Goal: Task Accomplishment & Management: Use online tool/utility

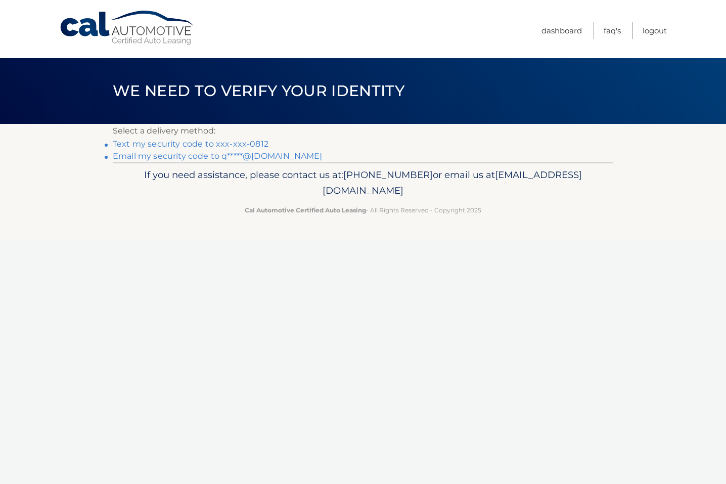
click at [246, 144] on link "Text my security code to xxx-xxx-0812" at bounding box center [191, 144] width 156 height 10
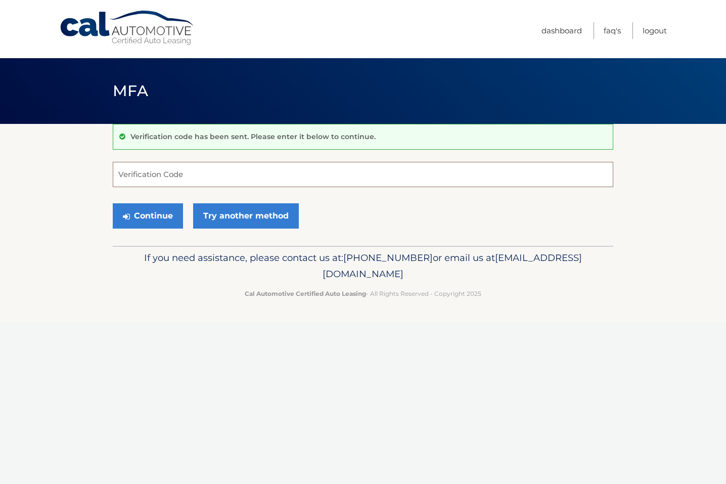
click at [261, 171] on input "Verification Code" at bounding box center [363, 174] width 500 height 25
type input "207201"
click at [155, 211] on button "Continue" at bounding box center [148, 215] width 70 height 25
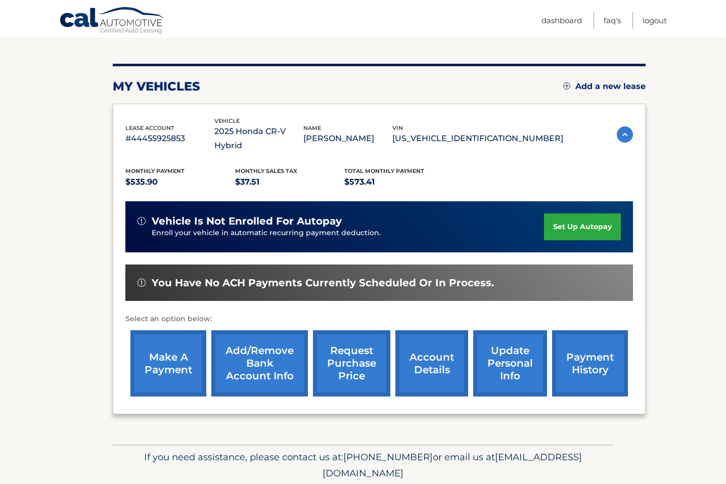
scroll to position [109, 0]
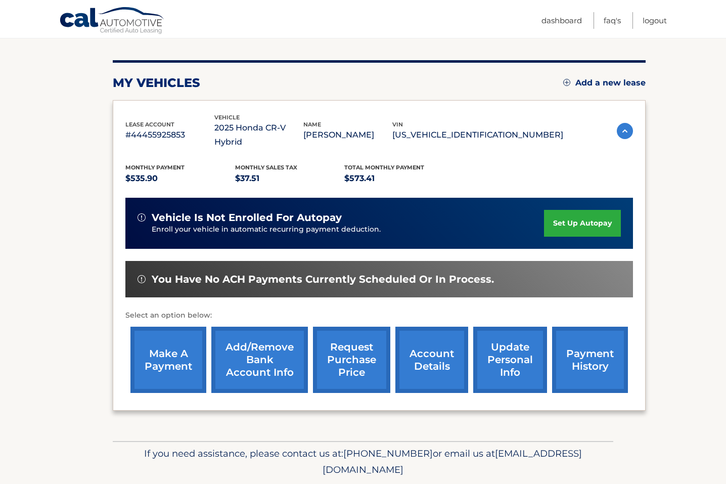
click at [181, 344] on link "make a payment" at bounding box center [168, 359] width 76 height 66
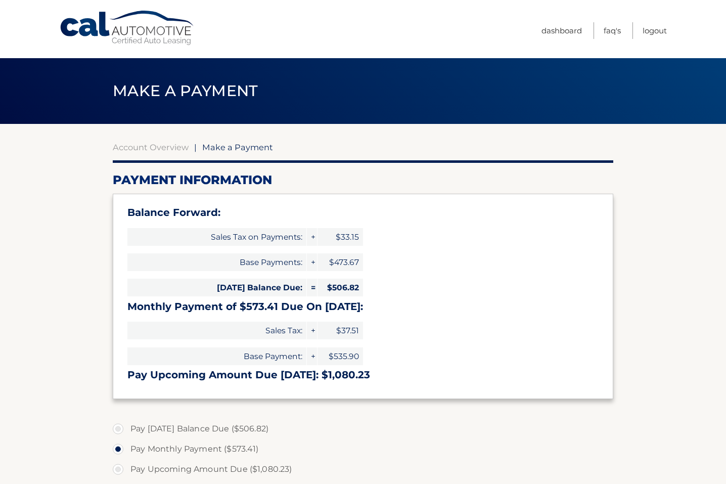
select select "OTMzNzc5ZGQtZmIzOC00OWNiLWI5MTctZmZmODhhMzE0Zjcy"
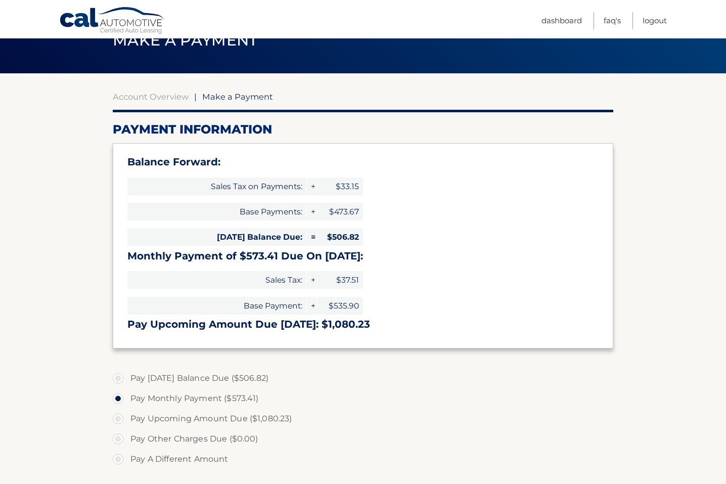
scroll to position [52, 0]
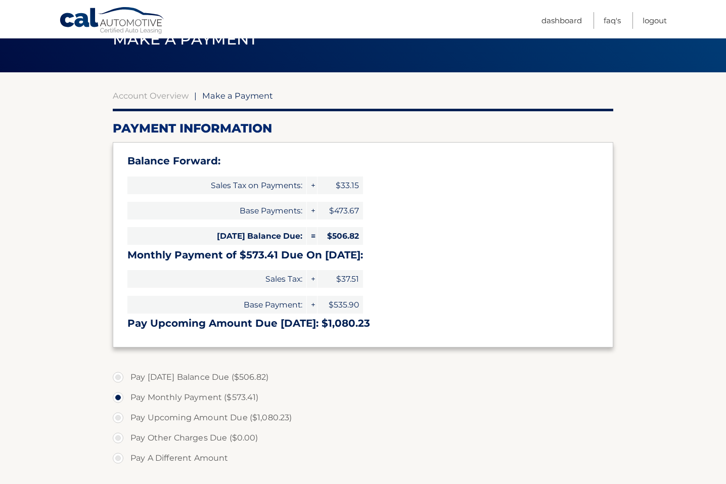
click at [122, 377] on label "Pay Today's Balance Due ($506.82)" at bounding box center [363, 377] width 500 height 20
click at [122, 377] on input "Pay Today's Balance Due ($506.82)" at bounding box center [122, 375] width 10 height 16
radio input "true"
type input "506.82"
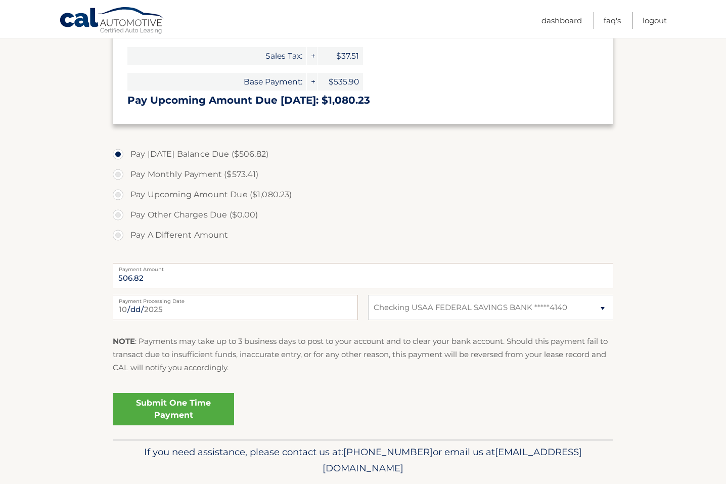
scroll to position [278, 0]
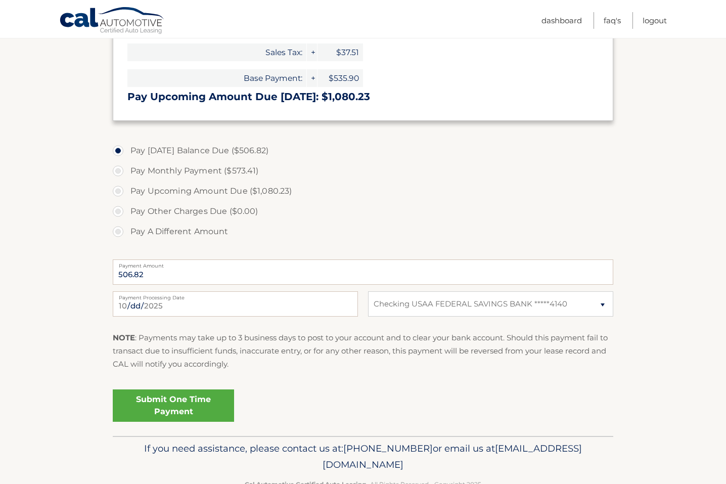
click at [157, 398] on link "Submit One Time Payment" at bounding box center [173, 405] width 121 height 32
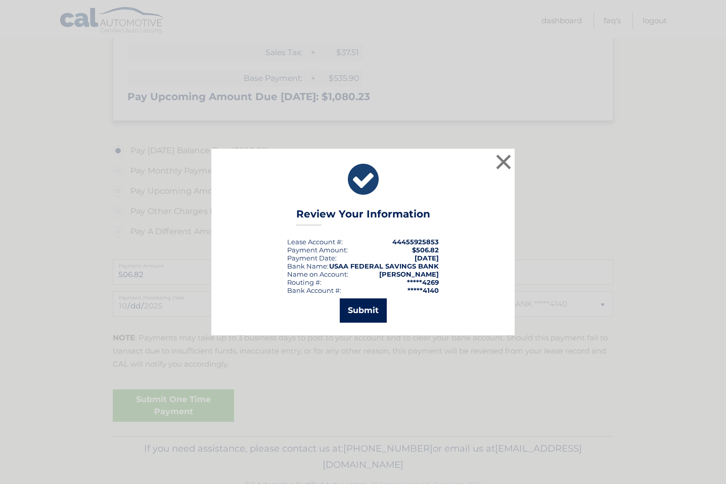
click at [358, 309] on button "Submit" at bounding box center [363, 310] width 47 height 24
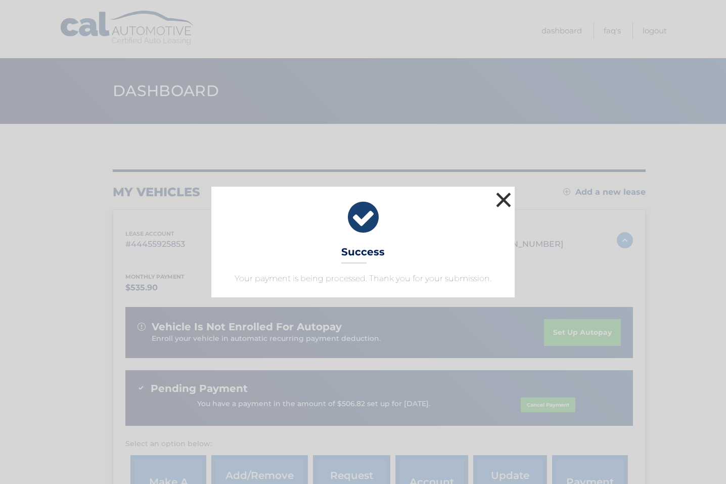
click at [501, 203] on button "×" at bounding box center [503, 199] width 20 height 20
